Goal: Task Accomplishment & Management: Manage account settings

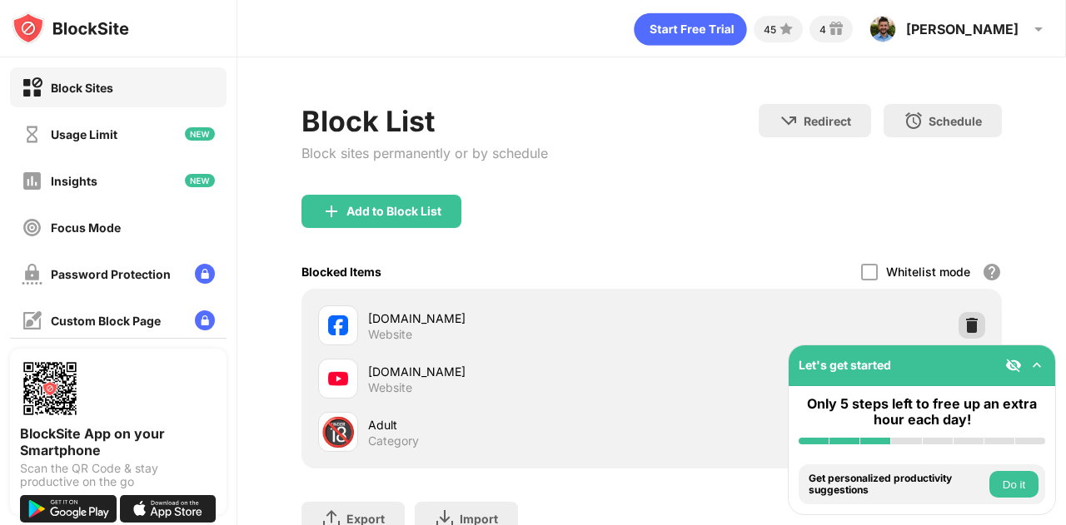
click at [963, 323] on img at bounding box center [971, 325] width 17 height 17
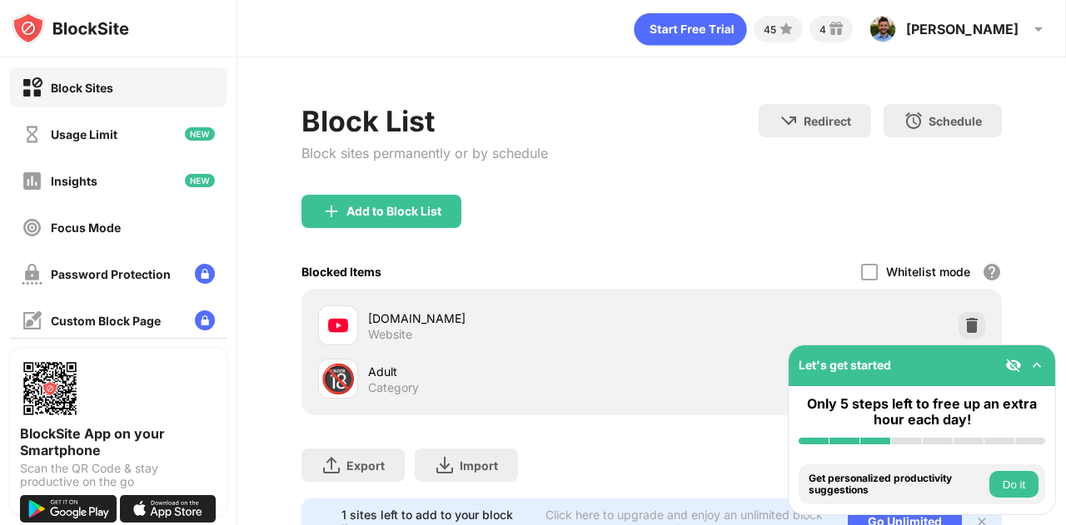
click at [1016, 487] on button "Do it" at bounding box center [1013, 484] width 49 height 27
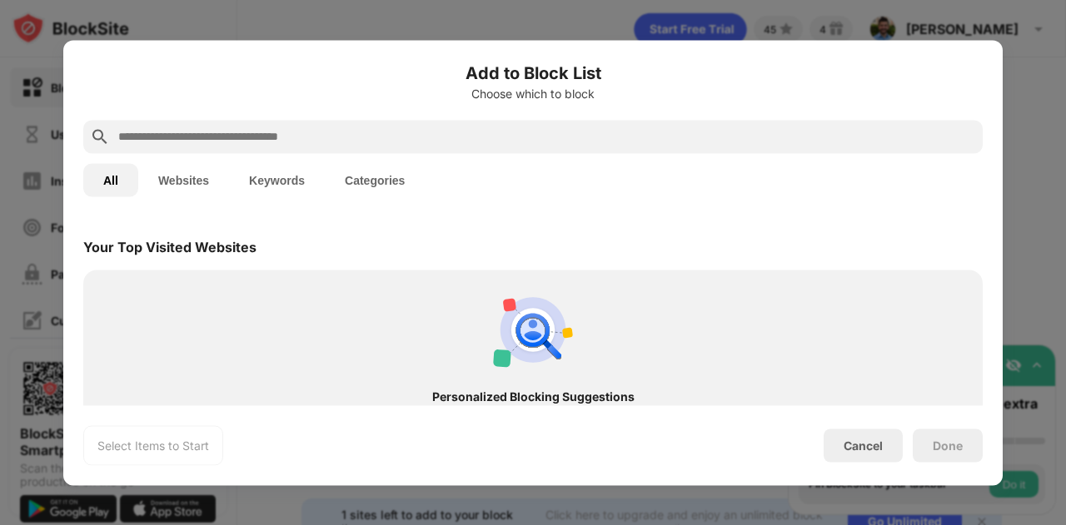
scroll to position [579, 0]
